Goal: Task Accomplishment & Management: Manage account settings

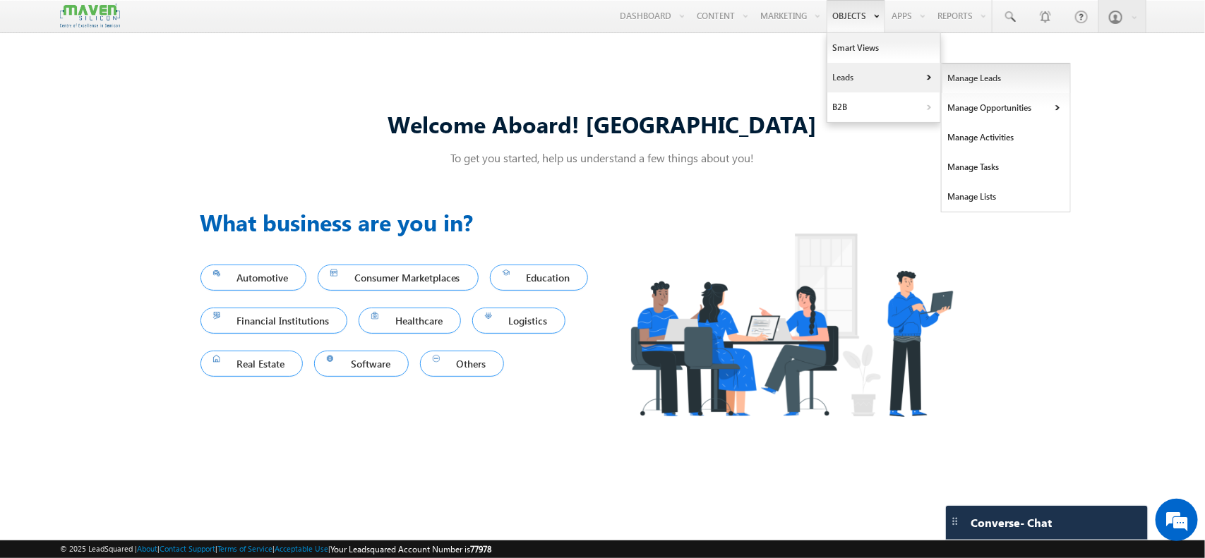
click at [964, 79] on link "Manage Leads" at bounding box center [1006, 79] width 129 height 30
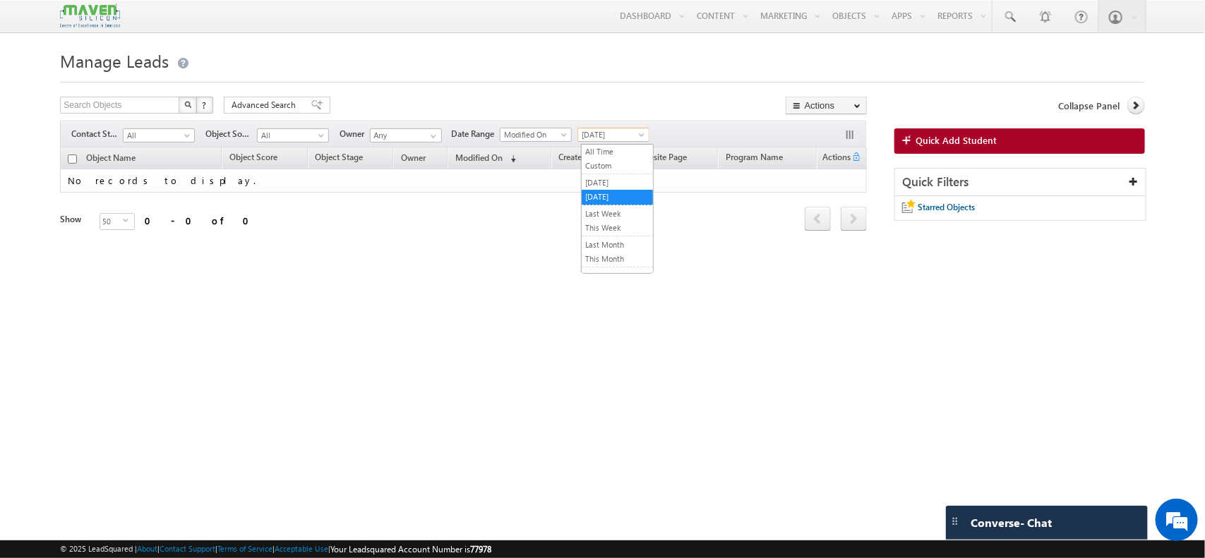
click at [636, 134] on span "Today" at bounding box center [611, 134] width 67 height 13
click at [620, 180] on link "Yesterday" at bounding box center [617, 182] width 71 height 13
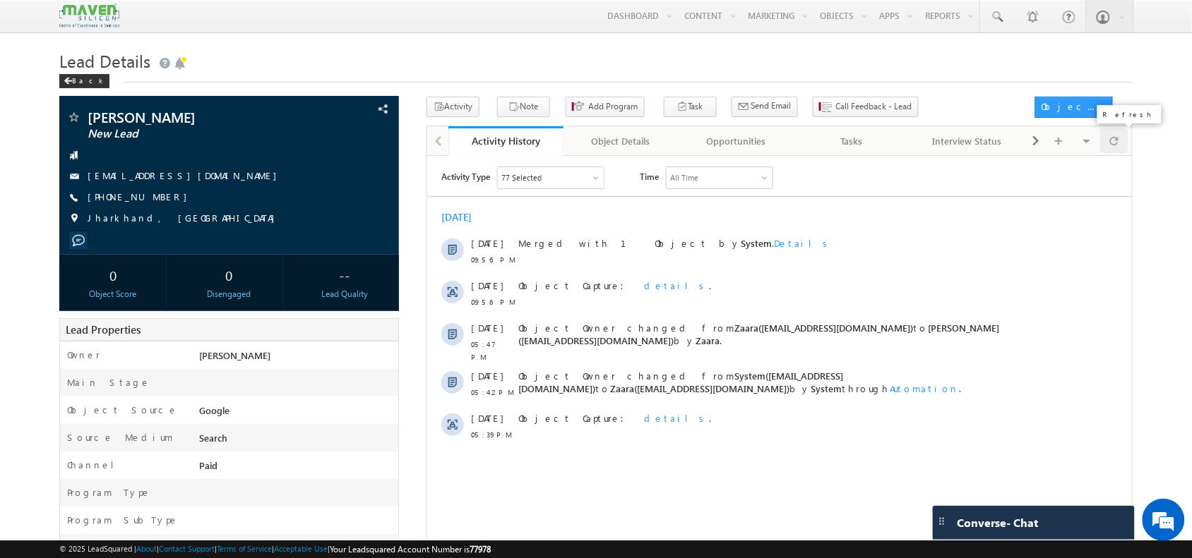
click at [1114, 153] on div at bounding box center [1114, 140] width 28 height 25
click at [836, 108] on span "Call Feedback - Lead" at bounding box center [874, 106] width 76 height 13
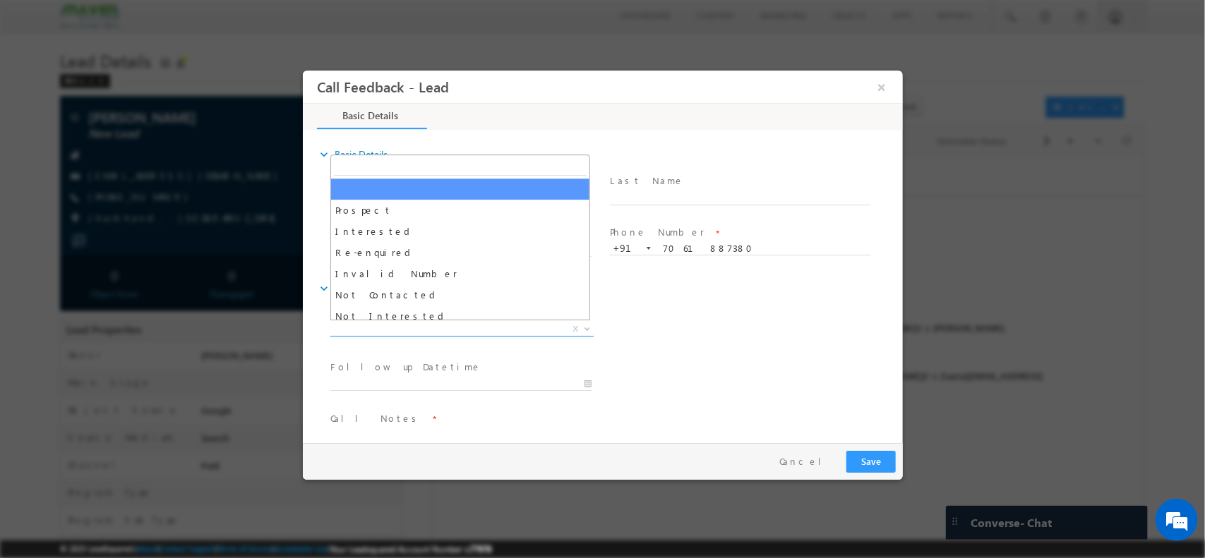
click at [417, 330] on span "X" at bounding box center [461, 329] width 263 height 14
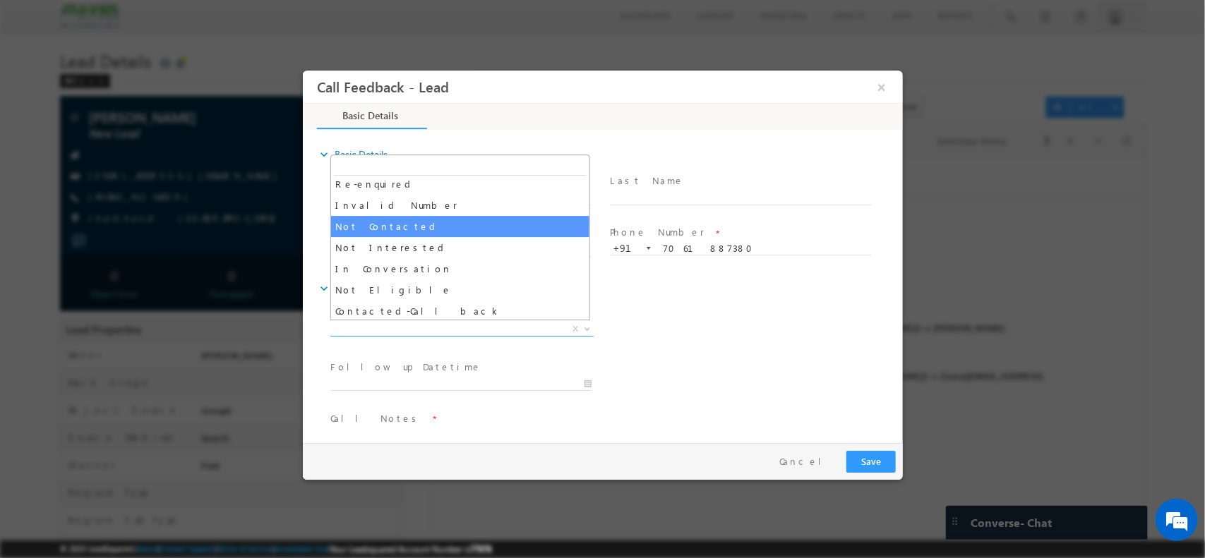
scroll to position [69, 0]
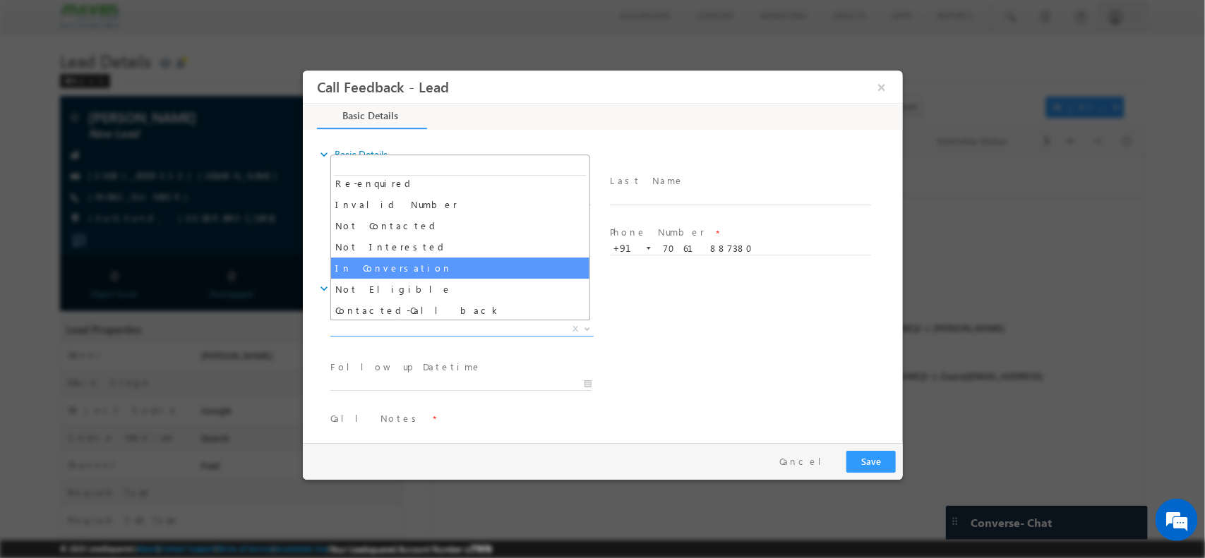
select select "In Conversation"
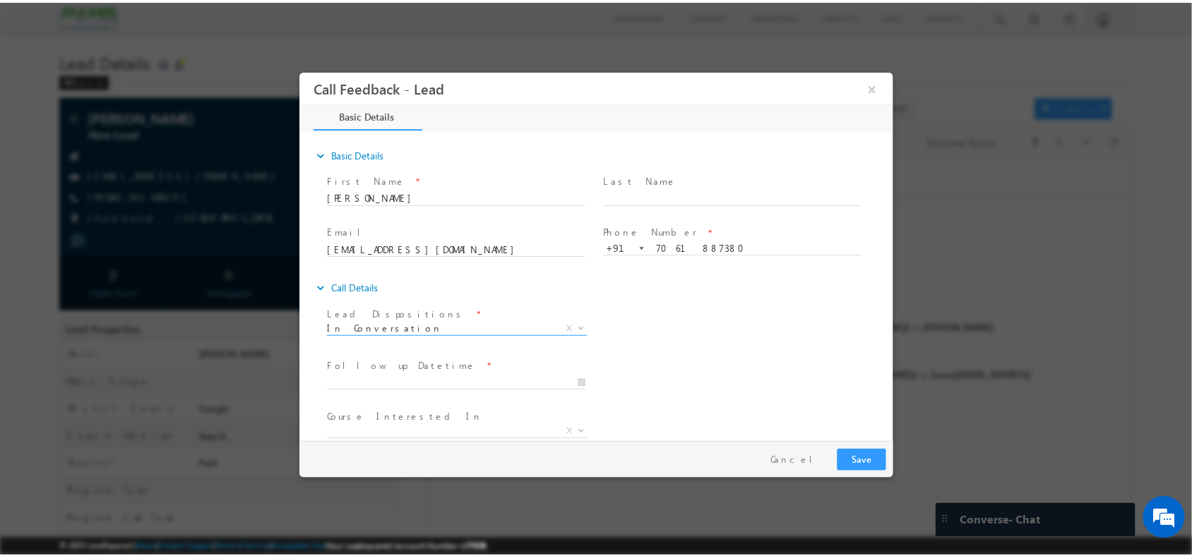
scroll to position [76, 0]
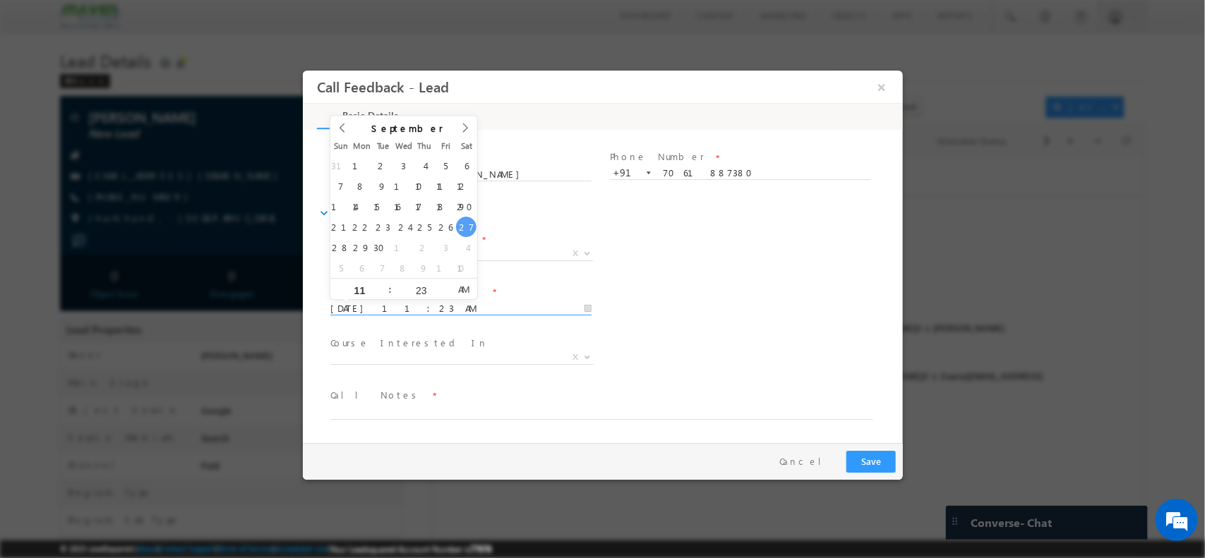
click at [470, 306] on input "27/09/2025 11:23 AM" at bounding box center [460, 308] width 261 height 14
type input "29/09/2025 11:22 AM"
type input "22"
click at [443, 289] on span at bounding box center [445, 294] width 10 height 11
type input "29/09/2025 11:21 AM"
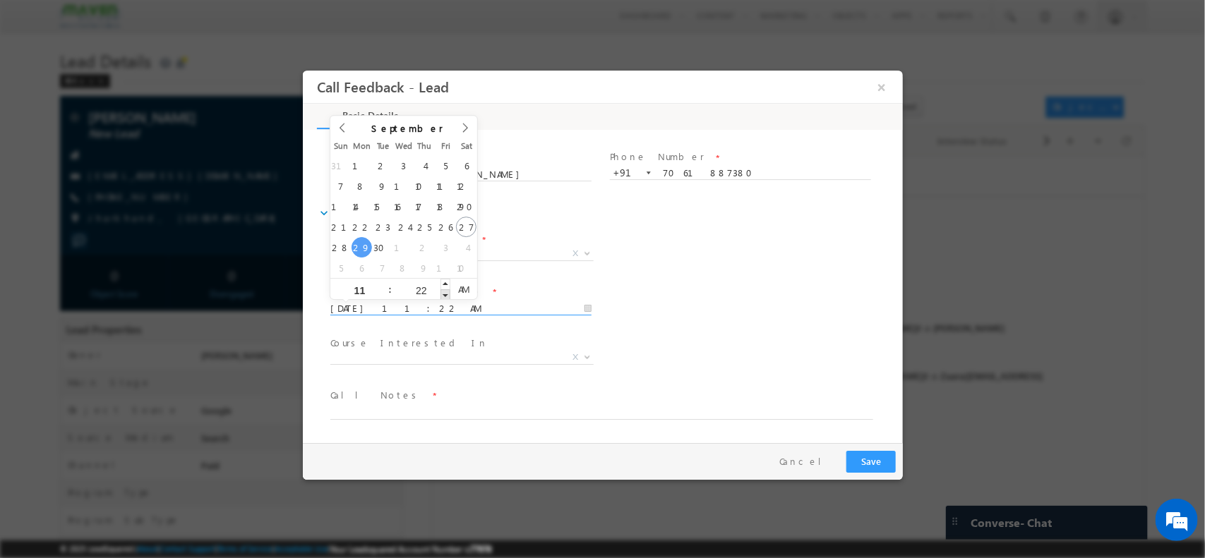
type input "21"
click at [443, 289] on span at bounding box center [445, 294] width 10 height 11
type input "29/09/2025 11:20 AM"
type input "20"
click at [443, 289] on span at bounding box center [445, 294] width 10 height 11
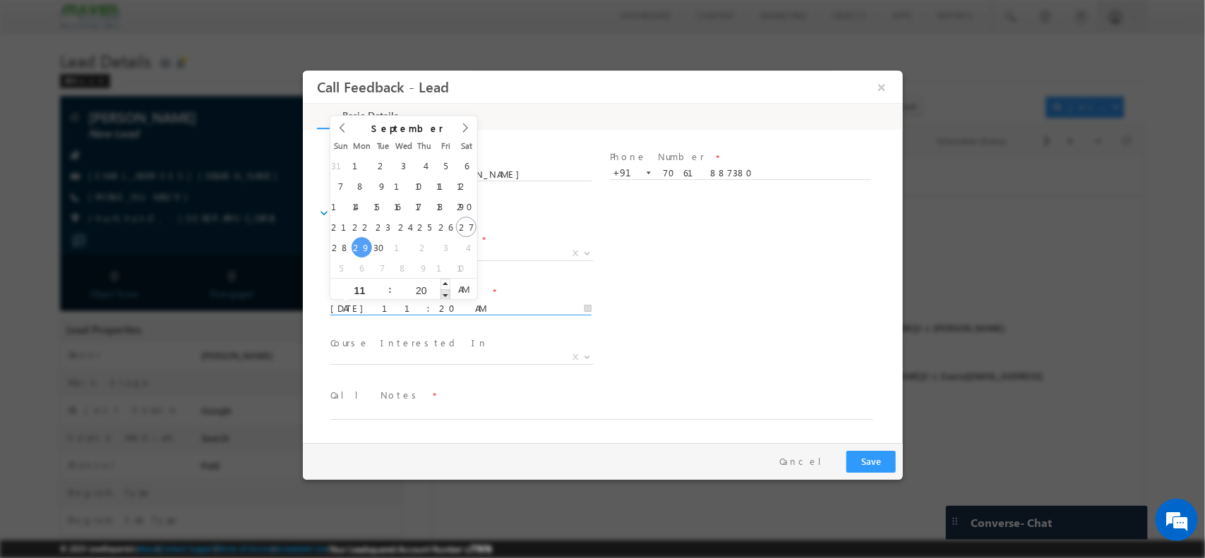
type input "29/09/2025 11:19 AM"
type input "19"
click at [443, 289] on span at bounding box center [445, 294] width 10 height 11
type input "29/09/2025 11:18 AM"
type input "18"
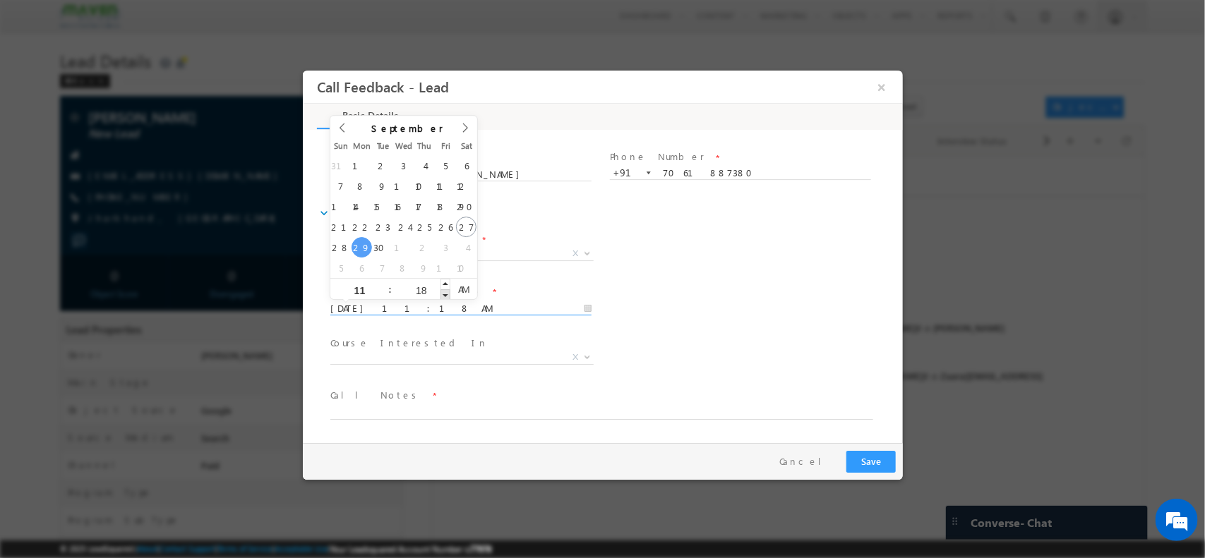
click at [443, 289] on span at bounding box center [445, 294] width 10 height 11
type input "29/09/2025 11:17 AM"
type input "17"
click at [443, 289] on span at bounding box center [445, 294] width 10 height 11
type input "29/09/2025 11:16 AM"
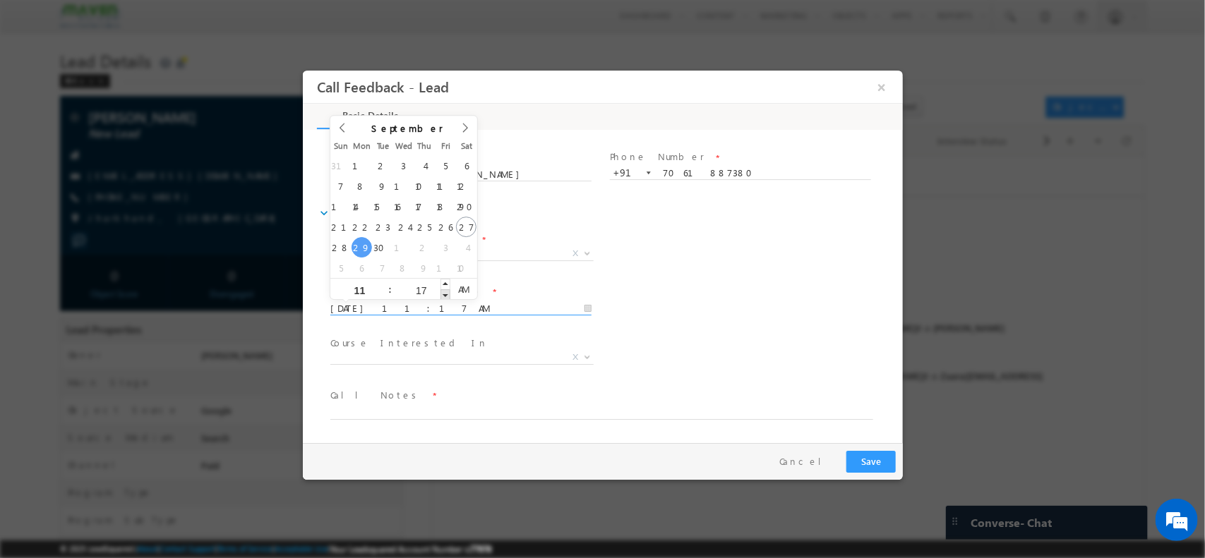
type input "16"
click at [443, 289] on span at bounding box center [445, 294] width 10 height 11
type input "29/09/2025 11:15 AM"
type input "15"
click at [443, 289] on span at bounding box center [445, 294] width 10 height 11
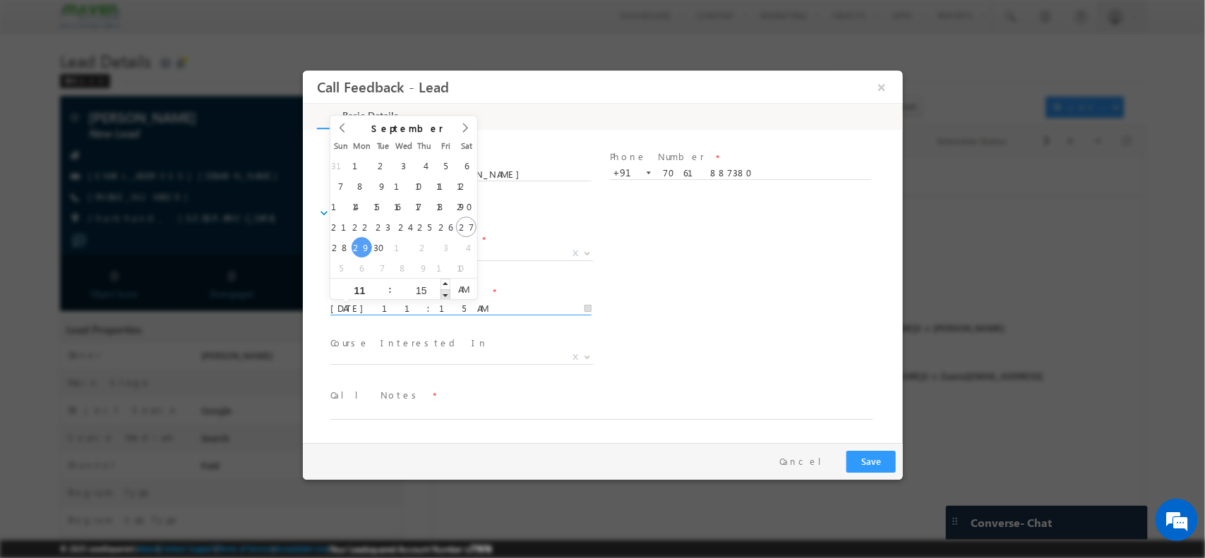
type input "29/09/2025 11:14 AM"
type input "14"
click at [443, 289] on span at bounding box center [445, 294] width 10 height 11
type input "29/09/2025 11:13 AM"
type input "13"
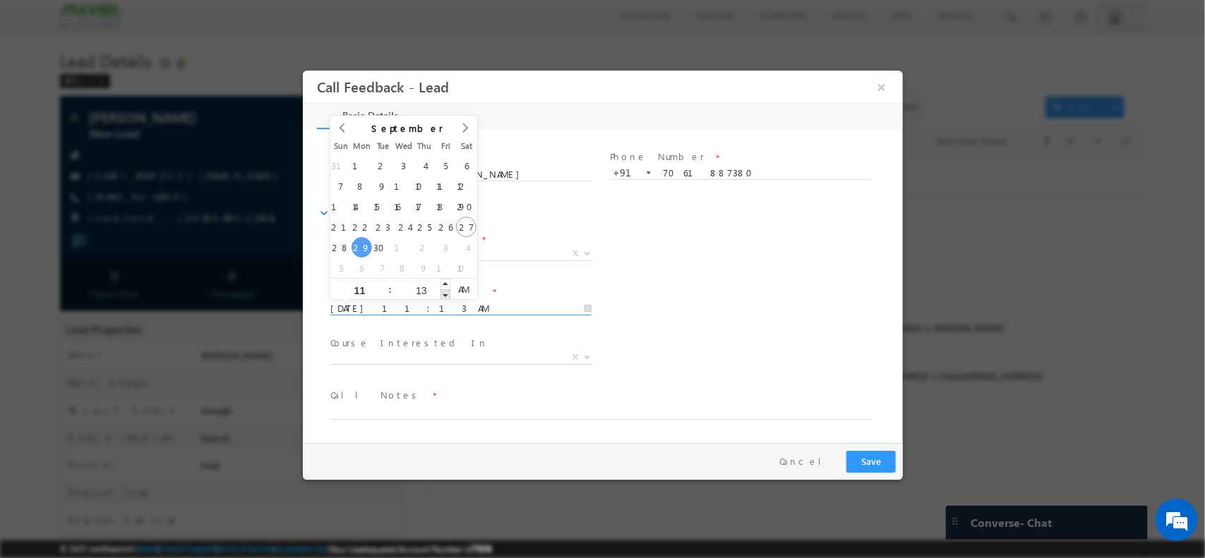
click at [443, 289] on span at bounding box center [445, 294] width 10 height 11
type input "29/09/2025 11:12 AM"
type input "12"
click at [443, 289] on span at bounding box center [445, 294] width 10 height 11
type input "29/09/2025 11:11 AM"
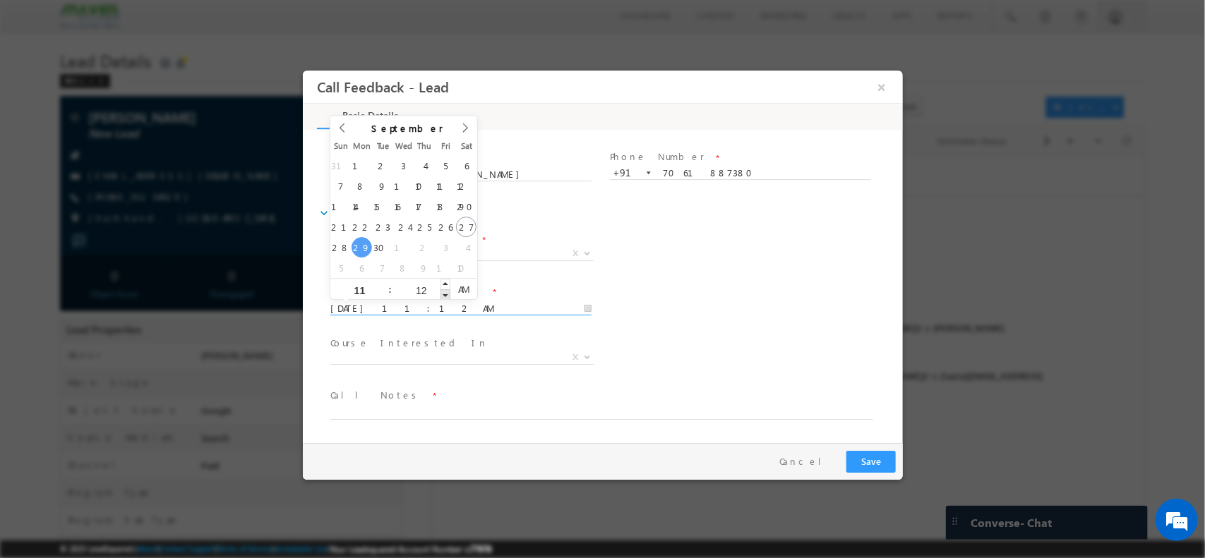
type input "11"
click at [443, 289] on span at bounding box center [445, 294] width 10 height 11
type input "29/09/2025 11:10 AM"
type input "10"
click at [443, 289] on span at bounding box center [445, 294] width 10 height 11
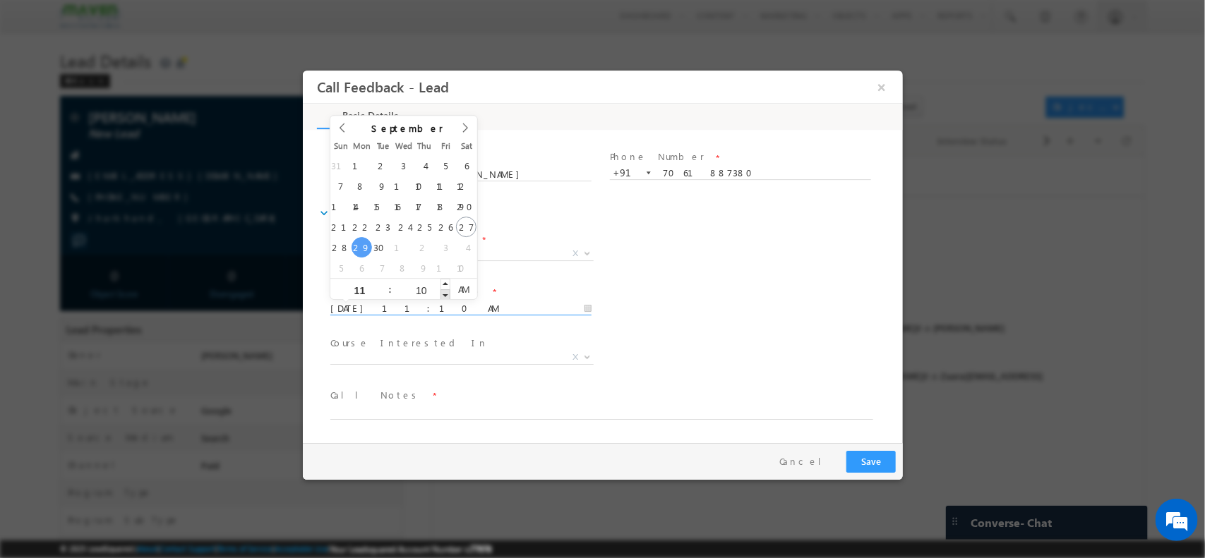
type input "29/09/2025 11:09 AM"
type input "09"
click at [443, 289] on span at bounding box center [445, 294] width 10 height 11
type input "29/09/2025 11:08 AM"
type input "08"
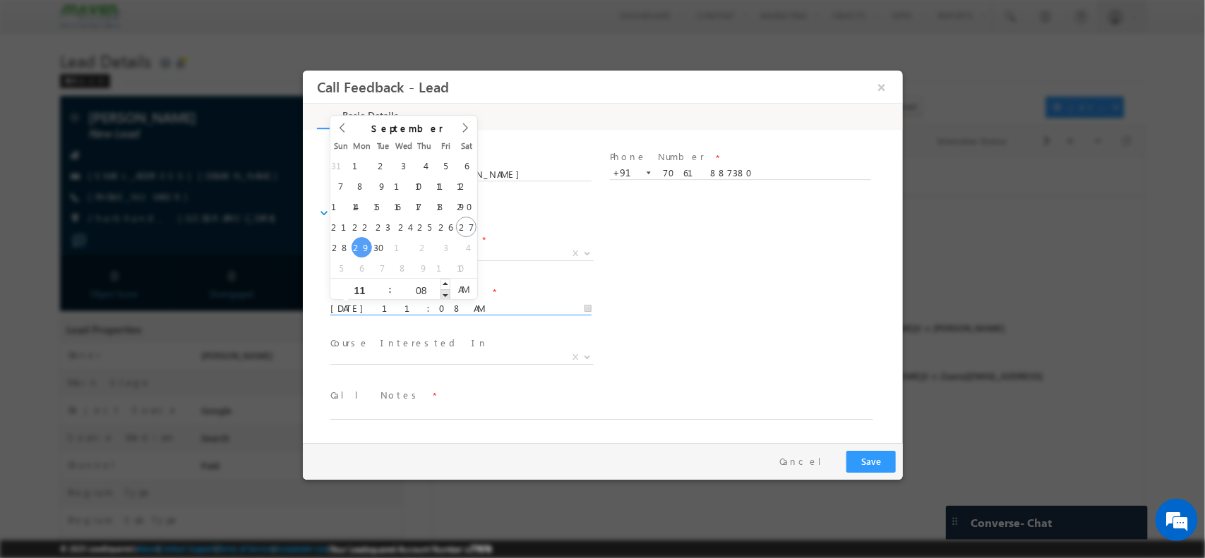
click at [443, 289] on span at bounding box center [445, 294] width 10 height 11
type input "29/09/2025 11:07 AM"
type input "07"
click at [443, 289] on span at bounding box center [445, 294] width 10 height 11
type input "29/09/2025 11:06 AM"
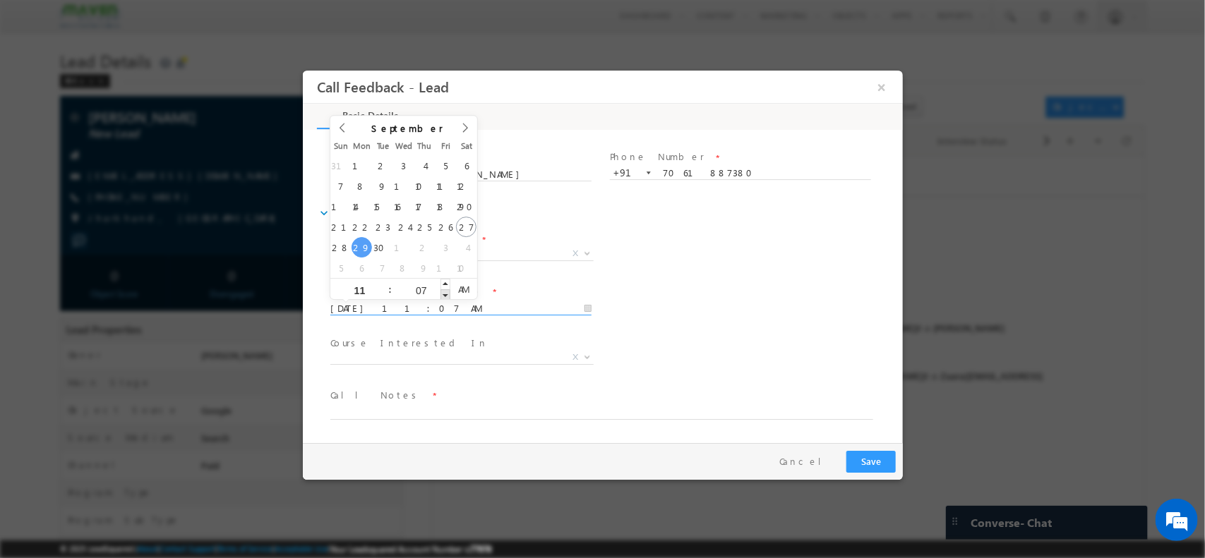
type input "06"
click at [443, 289] on span at bounding box center [445, 294] width 10 height 11
type input "29/09/2025 11:05 AM"
type input "05"
click at [443, 289] on span at bounding box center [445, 294] width 10 height 11
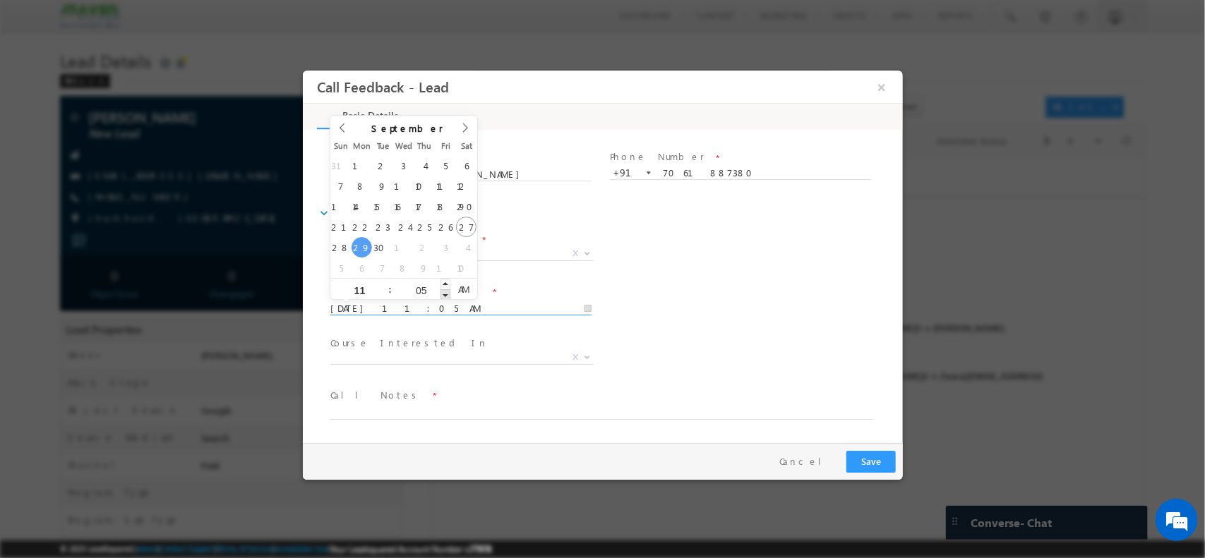
type input "29/09/2025 11:04 AM"
type input "04"
click at [443, 289] on span at bounding box center [445, 294] width 10 height 11
type input "29/09/2025 11:03 AM"
type input "03"
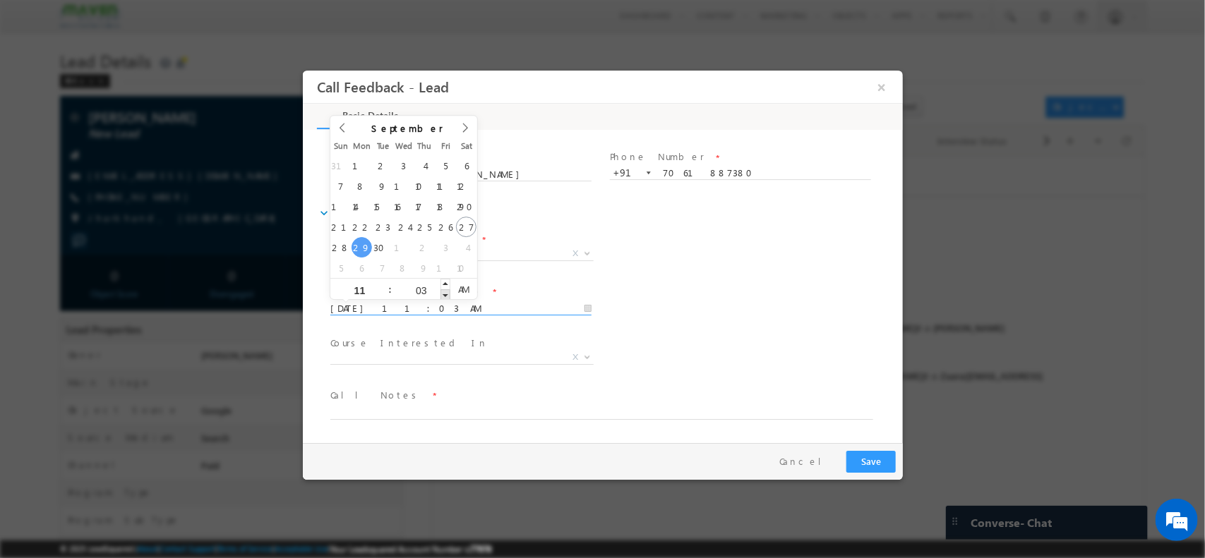
click at [443, 289] on span at bounding box center [445, 294] width 10 height 11
type input "29/09/2025 11:02 AM"
type input "02"
click at [443, 289] on span at bounding box center [445, 294] width 10 height 11
type input "29/09/2025 11:01 AM"
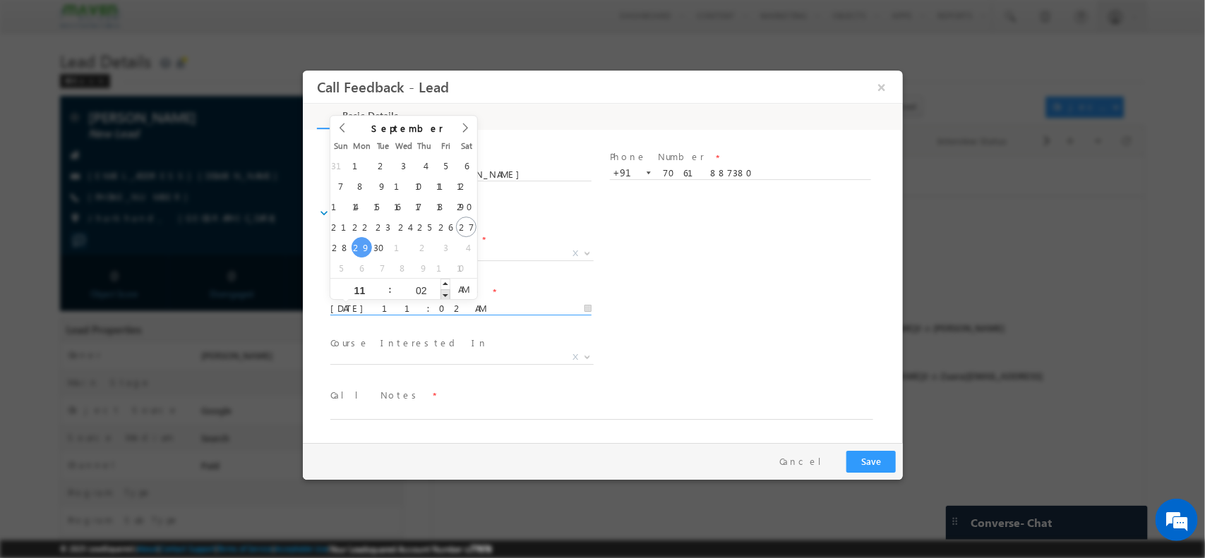
type input "01"
click at [443, 289] on span at bounding box center [445, 294] width 10 height 11
type input "29/09/2025 11:00 AM"
type input "00"
click at [443, 289] on span at bounding box center [445, 294] width 10 height 11
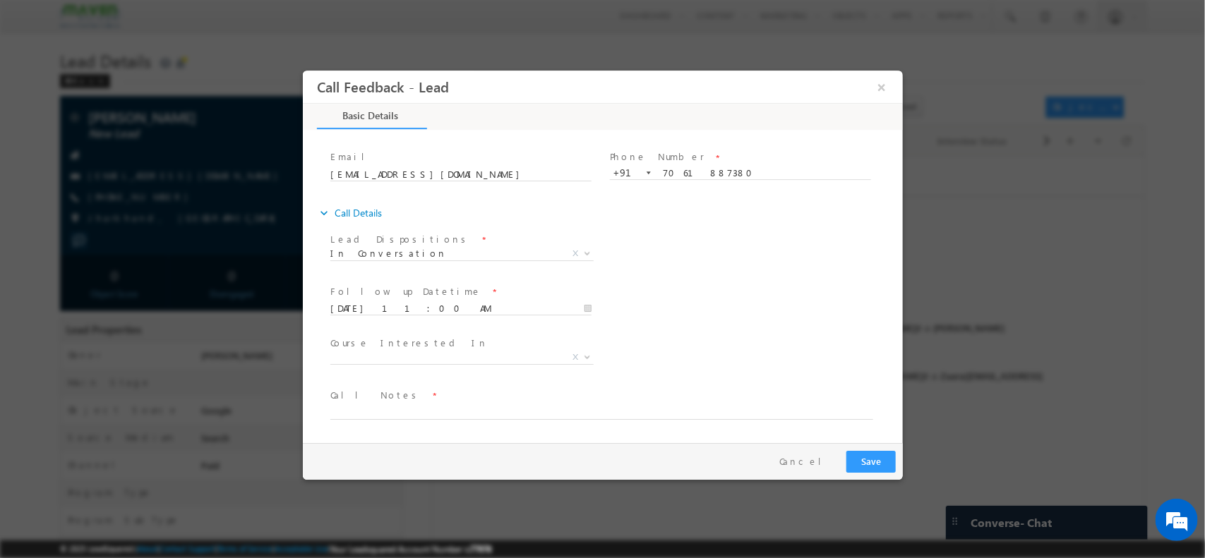
click at [479, 327] on span at bounding box center [460, 322] width 260 height 16
drag, startPoint x: 470, startPoint y: 344, endPoint x: 469, endPoint y: 390, distance: 45.9
click at [469, 390] on div "Lead Dispositions * Prospect Interested Re-enquired Invalid Number Not Contacte…" at bounding box center [609, 333] width 586 height 208
click at [455, 419] on span at bounding box center [593, 427] width 527 height 16
click at [428, 415] on textarea at bounding box center [601, 411] width 543 height 16
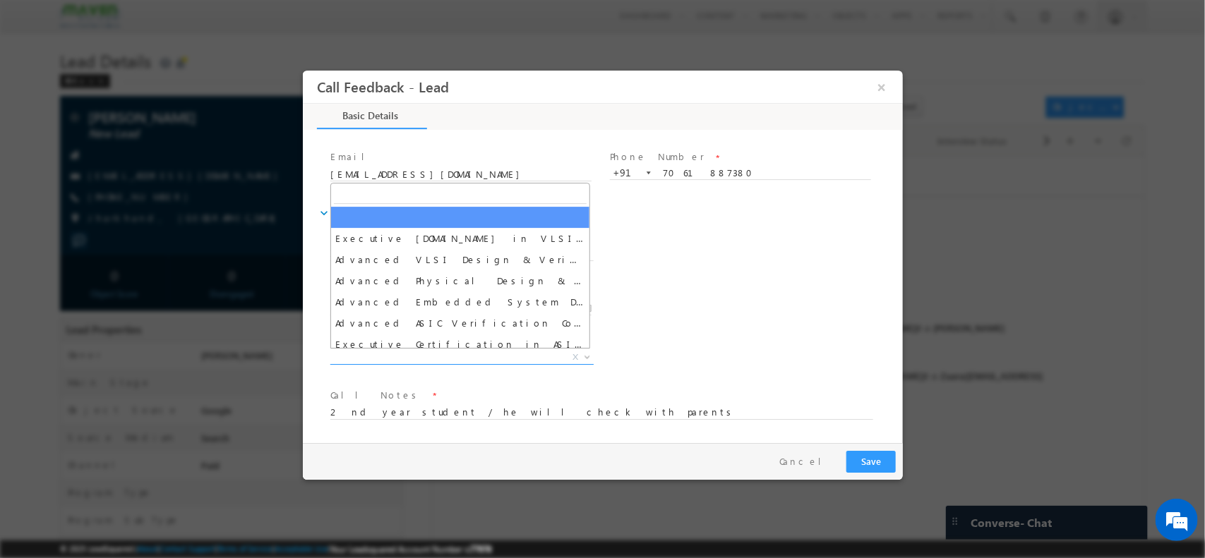
click at [438, 350] on span "X" at bounding box center [461, 357] width 263 height 14
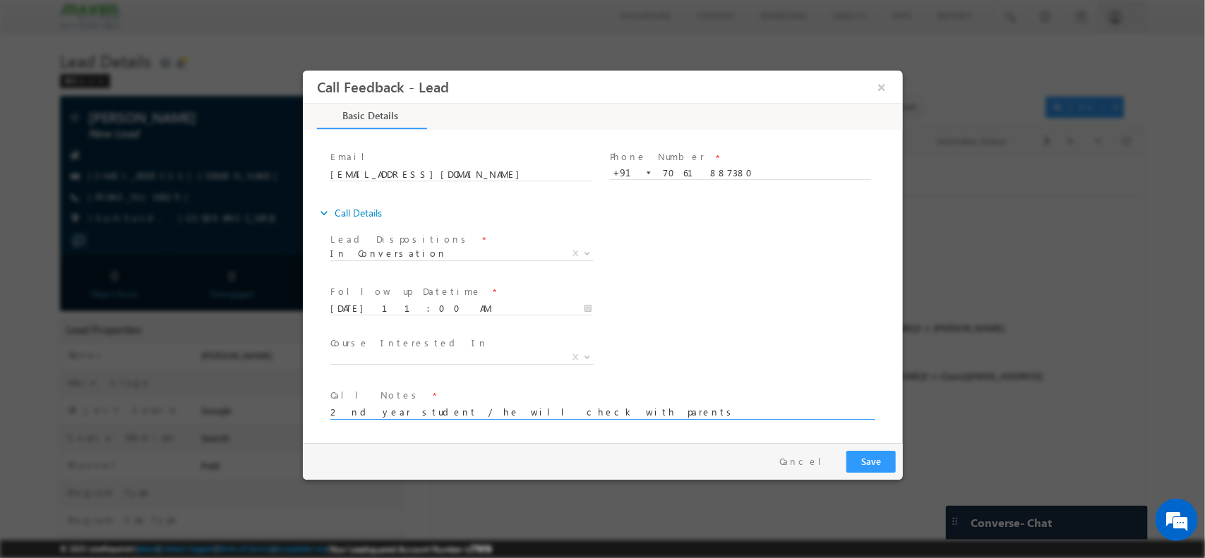
click at [558, 409] on textarea "2 nd year student / he will check with parents" at bounding box center [601, 411] width 543 height 16
type textarea "2 nd year student / he will check with parents / fees not comfortable/ no idea …"
click at [865, 460] on button "Save" at bounding box center [870, 461] width 49 height 22
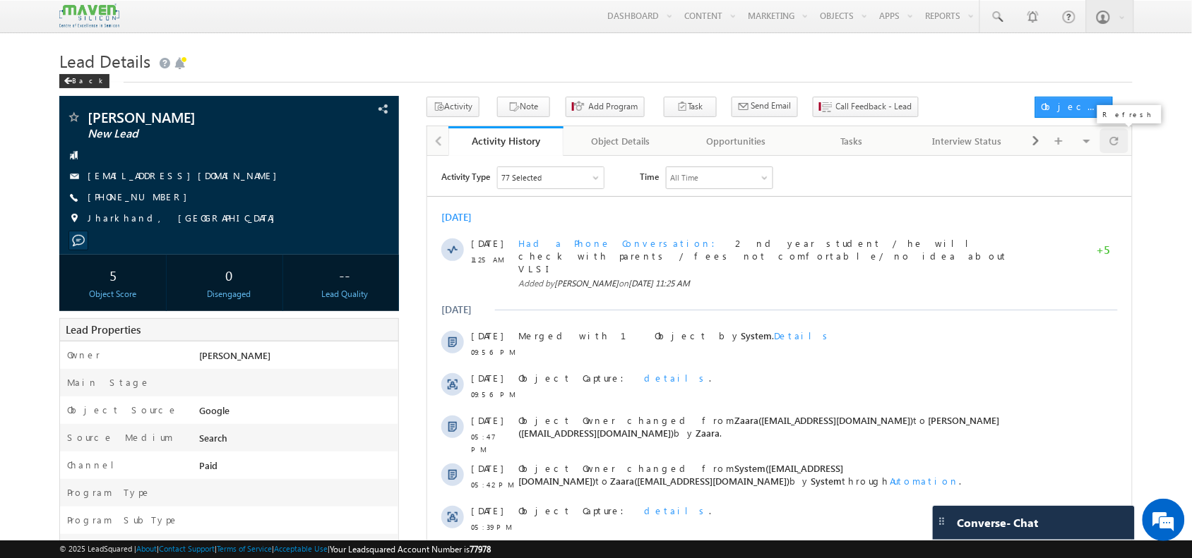
click at [1116, 140] on span at bounding box center [1114, 140] width 8 height 25
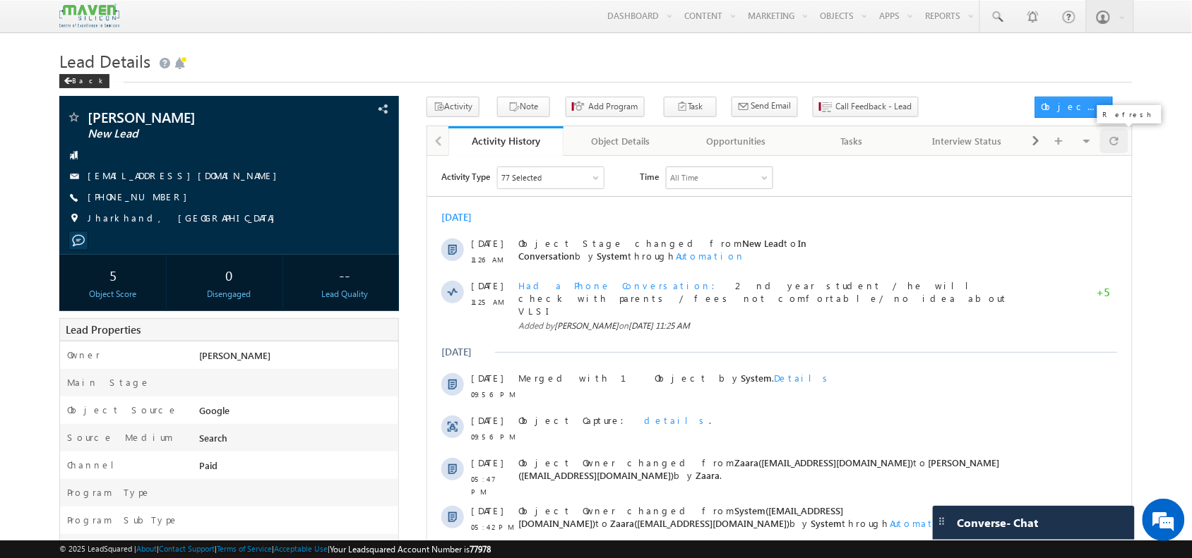
scroll to position [0, 0]
click at [135, 194] on span "+91-7061887380" at bounding box center [141, 198] width 107 height 14
copy span "7061887380"
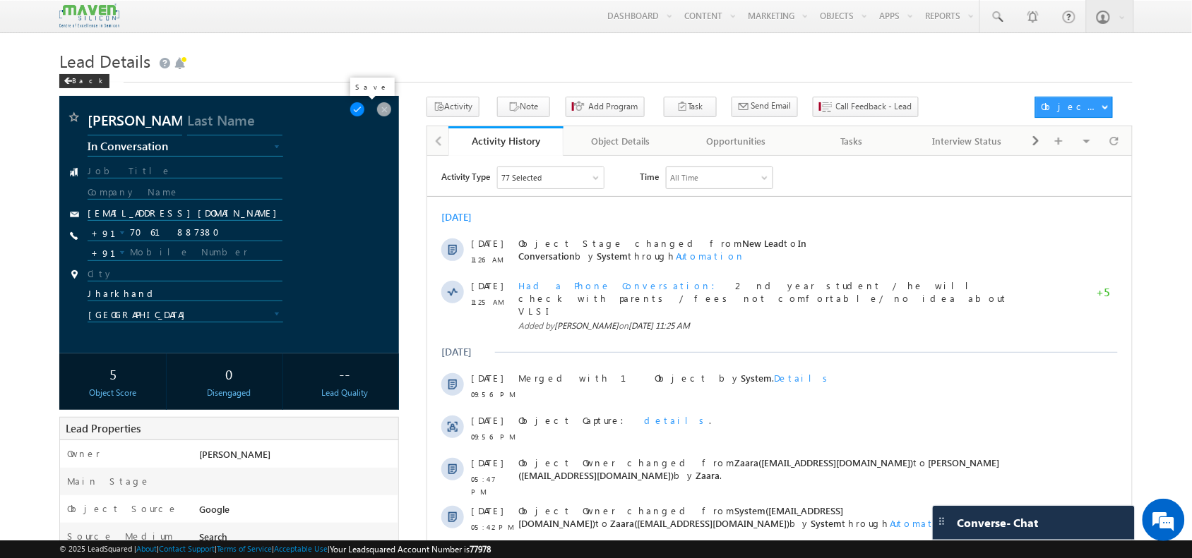
click at [365, 109] on span at bounding box center [357, 110] width 16 height 16
click at [365, 103] on span at bounding box center [357, 110] width 16 height 16
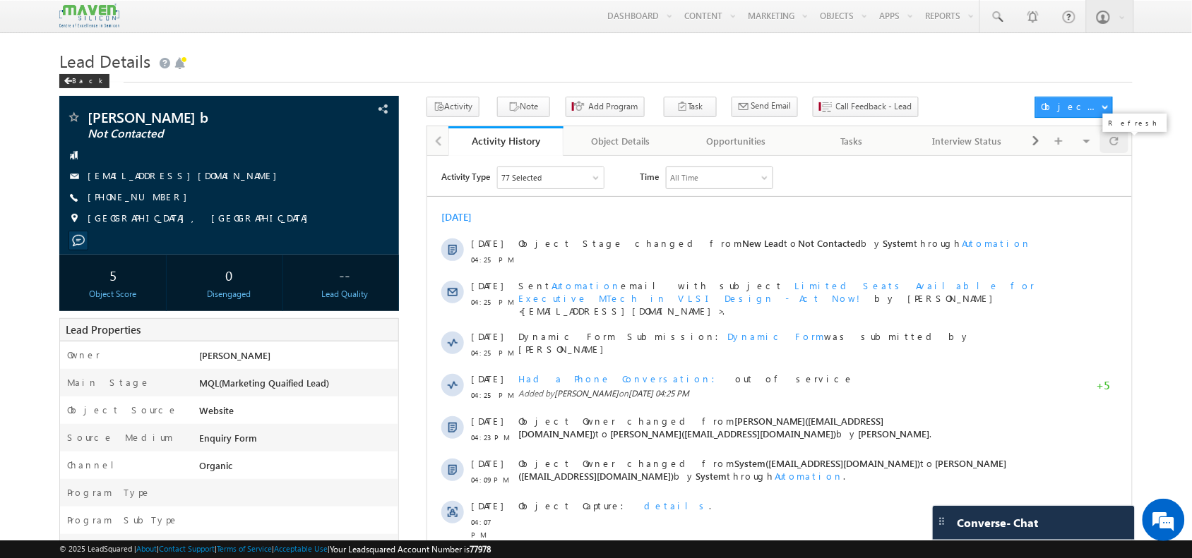
click at [1116, 145] on span at bounding box center [1114, 140] width 8 height 25
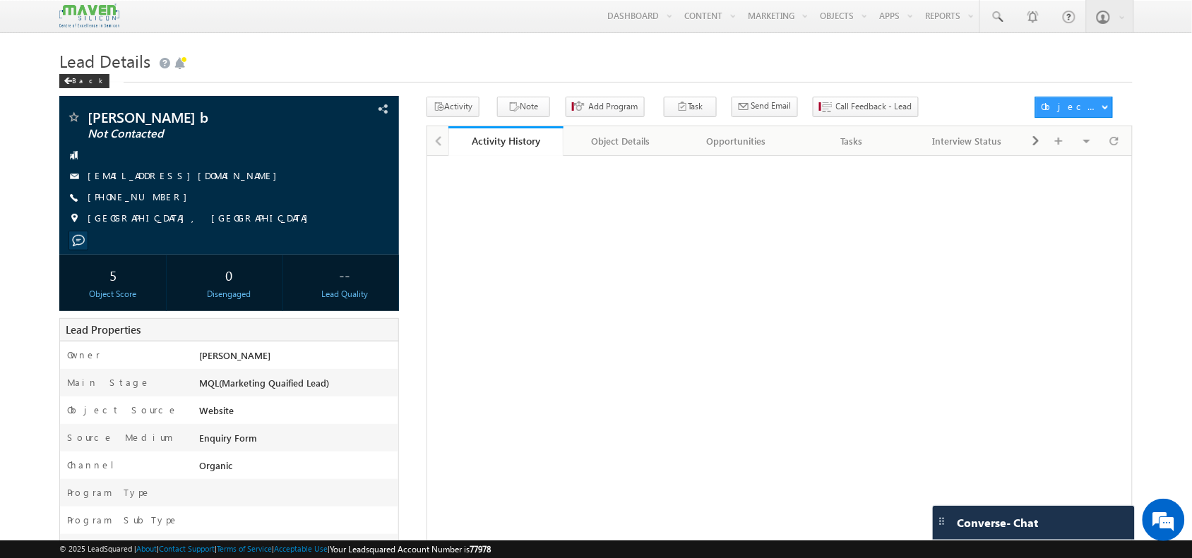
click at [802, 94] on div "Lead Details Back" at bounding box center [595, 71] width 1072 height 51
click at [836, 101] on span "Call Feedback - Lead" at bounding box center [874, 106] width 76 height 13
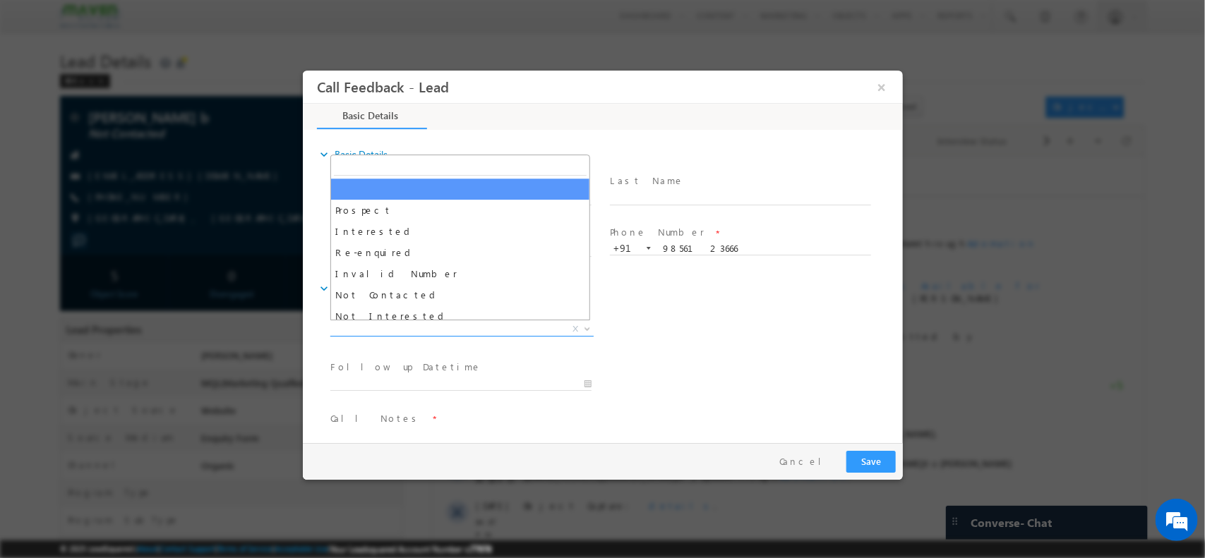
click at [451, 327] on span "X" at bounding box center [461, 329] width 263 height 14
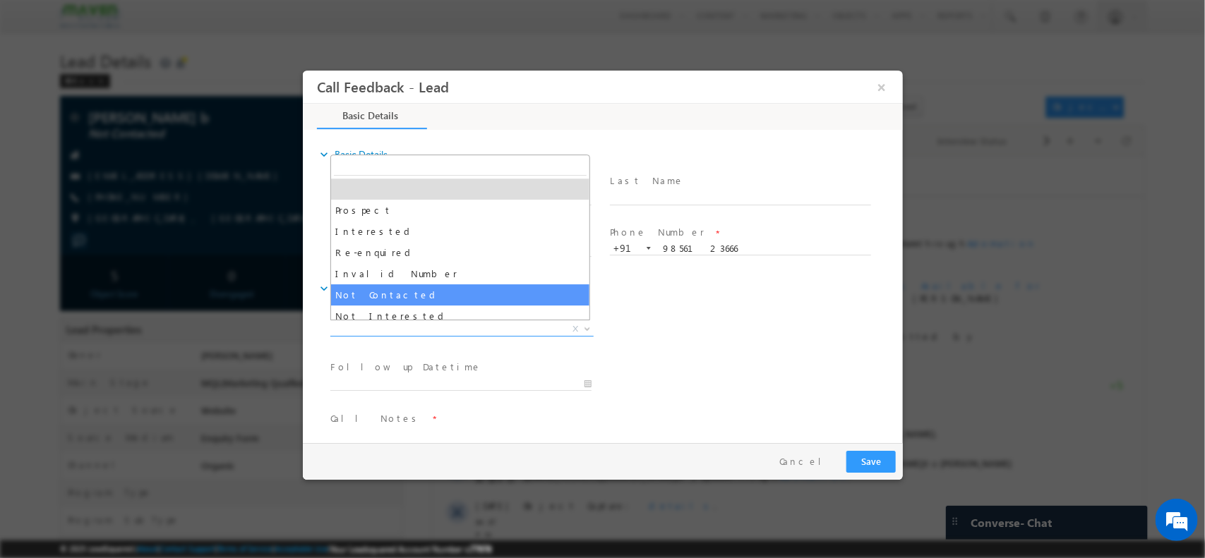
select select "Not Contacted"
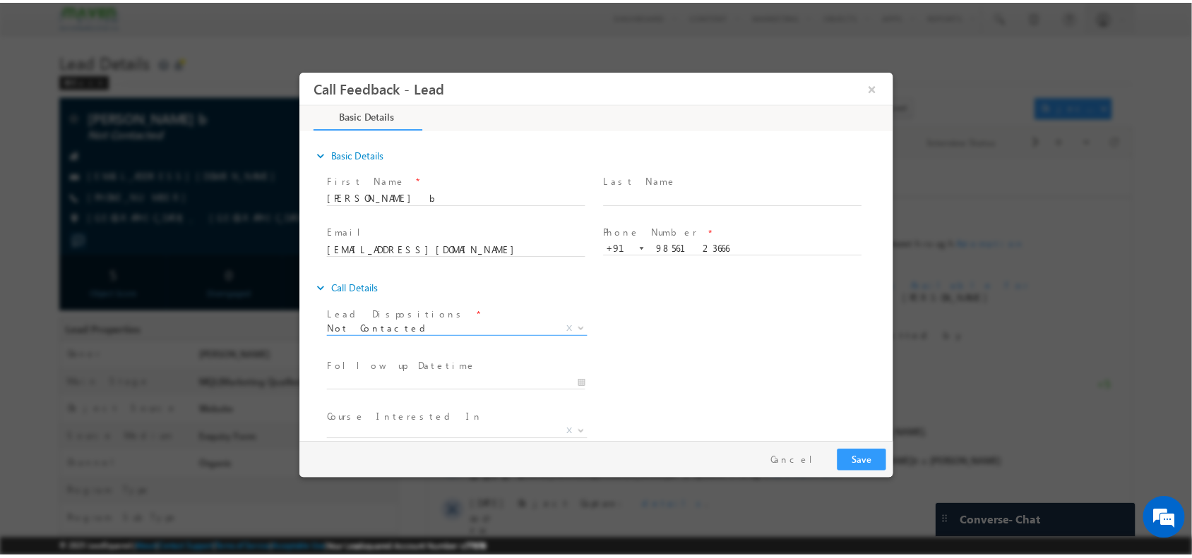
scroll to position [76, 0]
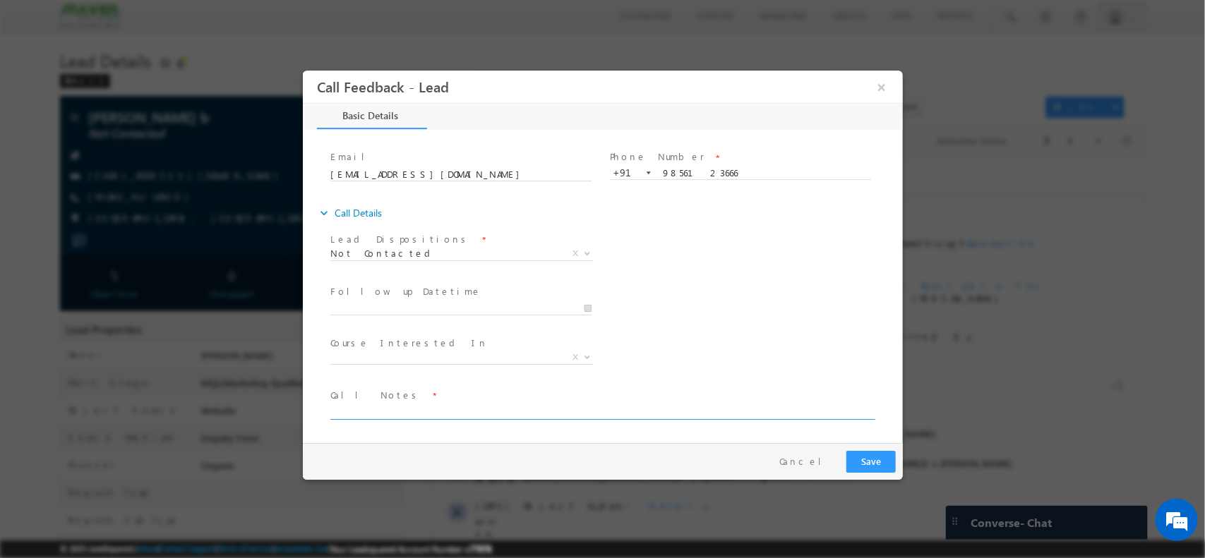
click at [415, 408] on textarea at bounding box center [601, 411] width 543 height 16
type textarea "out of service"
click at [875, 460] on button "Save" at bounding box center [870, 461] width 49 height 22
